Goal: Information Seeking & Learning: Stay updated

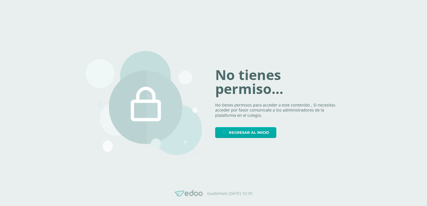
drag, startPoint x: 233, startPoint y: 144, endPoint x: 232, endPoint y: 131, distance: 12.9
click at [233, 141] on div "No tienes permiso... No tienes permisos para acceder a este contenido , Si nece…" at bounding box center [214, 103] width 256 height 131
click at [232, 131] on span "Regresar al inicio" at bounding box center [249, 132] width 40 height 10
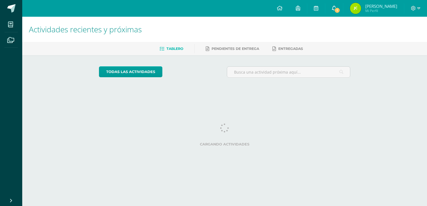
click at [334, 8] on icon at bounding box center [334, 8] width 4 height 5
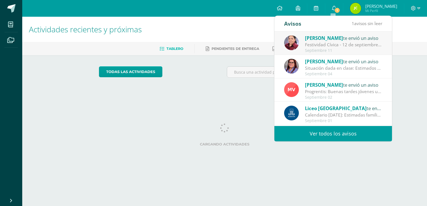
click at [335, 40] on span "[PERSON_NAME]" at bounding box center [324, 38] width 38 height 6
click at [319, 20] on div "Avisos 1 avisos sin leer Avisos" at bounding box center [334, 24] width 118 height 16
click at [324, 45] on div "Festividad Cívica - 12 de septiembre: Buen día estimadas familias. Comparto inf…" at bounding box center [343, 44] width 77 height 6
click at [357, 44] on div "Festividad Cívica - 12 de septiembre: Buen día estimadas familias. Comparto inf…" at bounding box center [343, 44] width 77 height 6
click at [347, 44] on div "Festividad Cívica - 12 de septiembre: Buen día estimadas familias. Comparto inf…" at bounding box center [343, 44] width 77 height 6
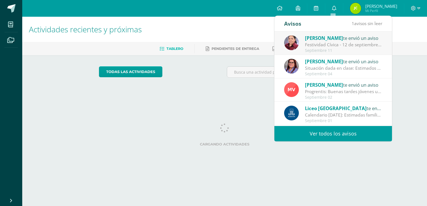
click at [361, 45] on div "Festividad Cívica - 12 de septiembre: Buen día estimadas familias. Comparto inf…" at bounding box center [343, 44] width 77 height 6
click at [361, 45] on div "Priscila Aguilar te envió un aviso Festividad Cívica - 12 de septiembre: Buen d…" at bounding box center [392, 78] width 235 height 94
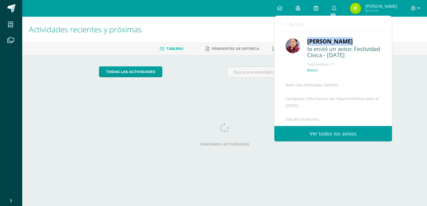
click at [361, 45] on div "[PERSON_NAME]" at bounding box center [345, 41] width 74 height 9
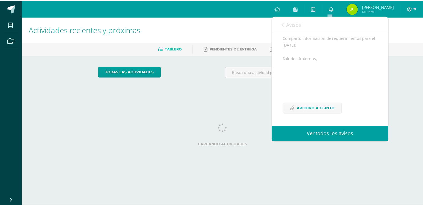
scroll to position [74, 0]
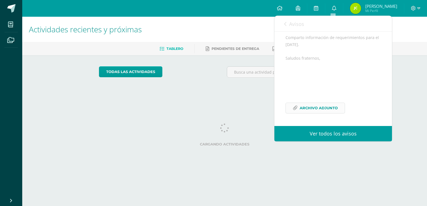
click at [332, 110] on span "Archivo Adjunto" at bounding box center [319, 108] width 38 height 10
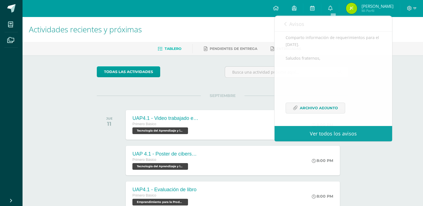
click at [199, 73] on div "todas las Actividades" at bounding box center [148, 74] width 107 height 16
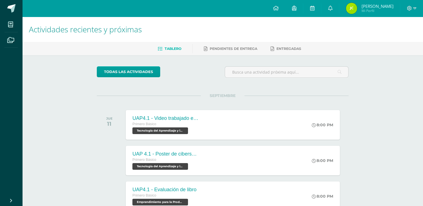
click at [176, 48] on span "Tablero" at bounding box center [173, 48] width 17 height 4
